Goal: Check status

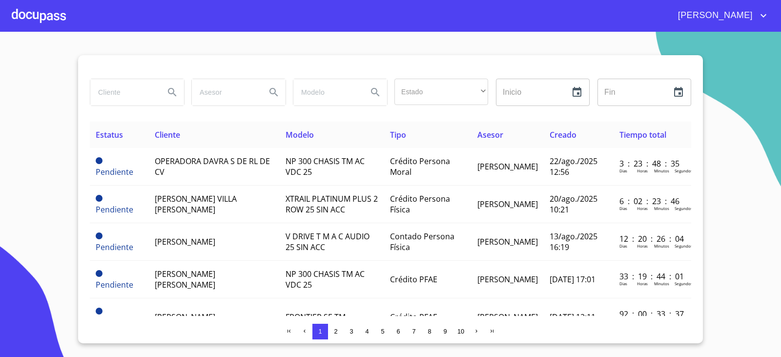
click at [119, 93] on input "search" at bounding box center [123, 92] width 66 height 26
type input "JAFET"
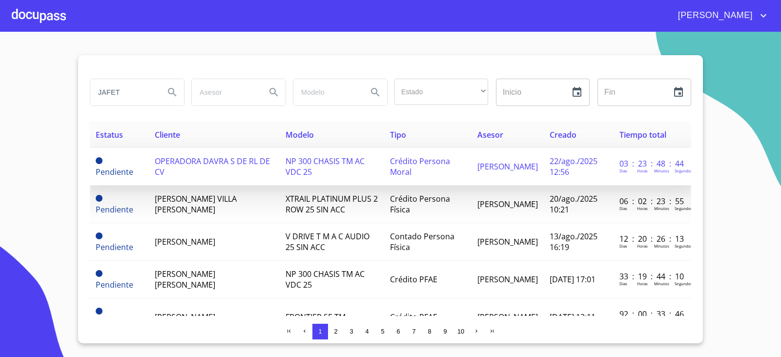
click at [466, 163] on td "Crédito Persona Moral" at bounding box center [427, 167] width 87 height 38
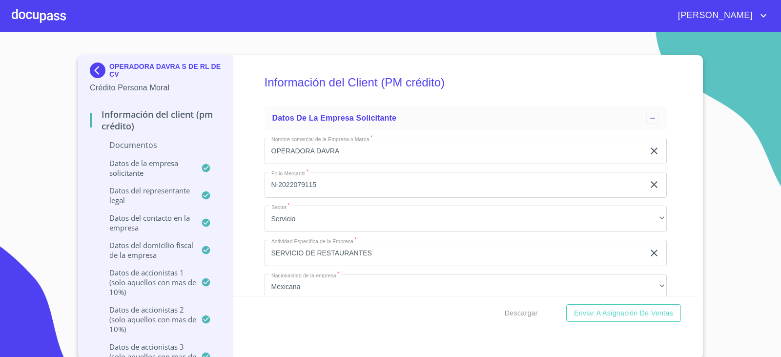
click at [37, 18] on div at bounding box center [39, 15] width 54 height 31
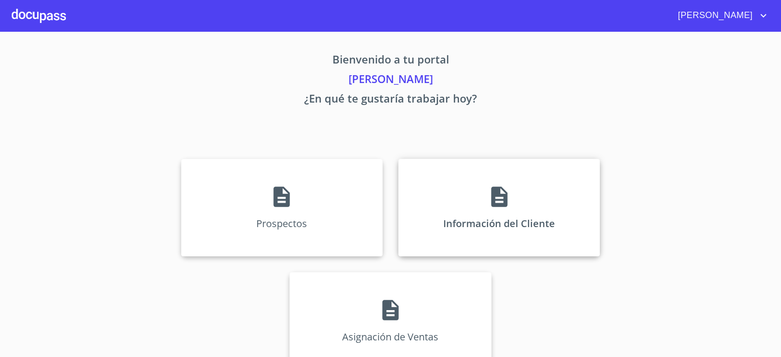
click at [472, 201] on div "Información del Cliente" at bounding box center [499, 208] width 202 height 98
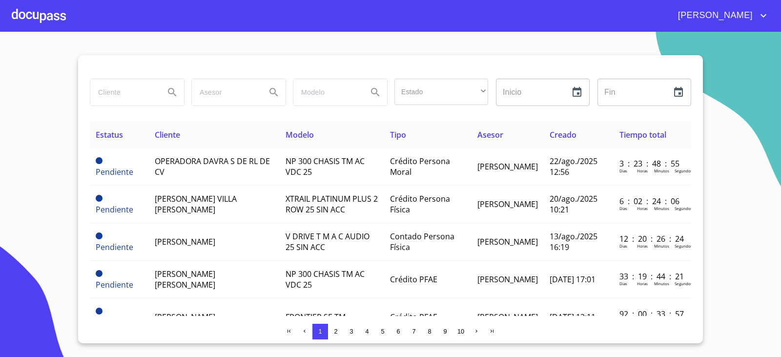
click at [105, 94] on input "search" at bounding box center [123, 92] width 66 height 26
type input "JAFET"
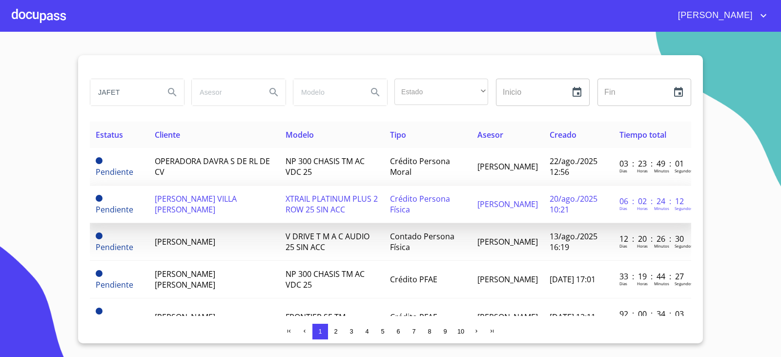
click at [549, 202] on span "20/ago./2025 10:21" at bounding box center [573, 203] width 48 height 21
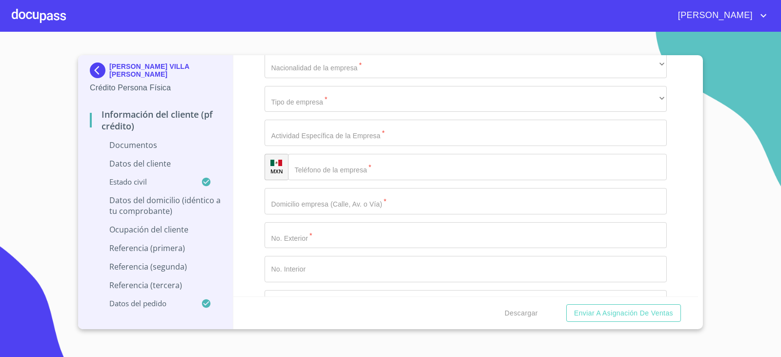
scroll to position [3112, 0]
